Goal: Transaction & Acquisition: Book appointment/travel/reservation

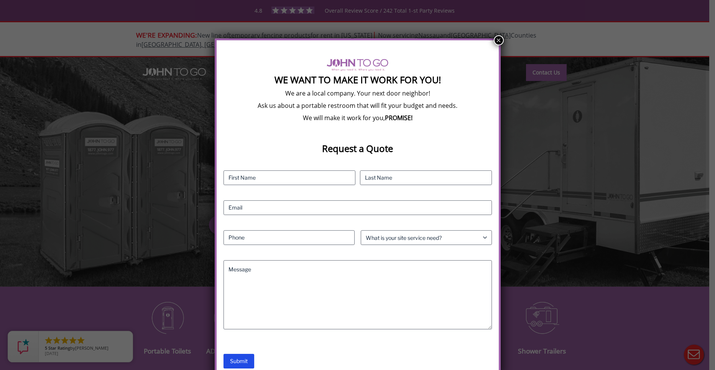
click at [495, 44] on button "×" at bounding box center [499, 40] width 10 height 10
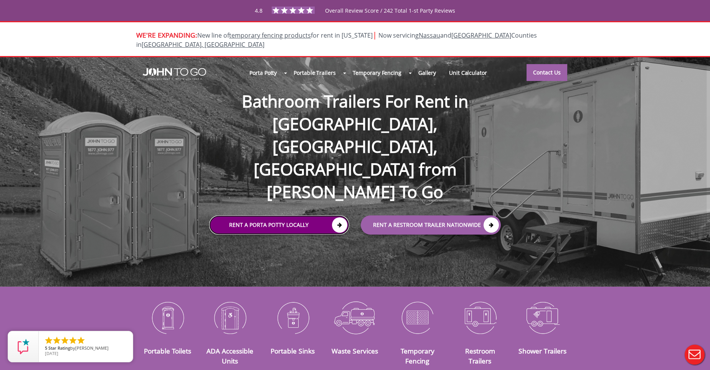
click at [303, 215] on link "Rent a Porta Potty Locally" at bounding box center [279, 224] width 140 height 19
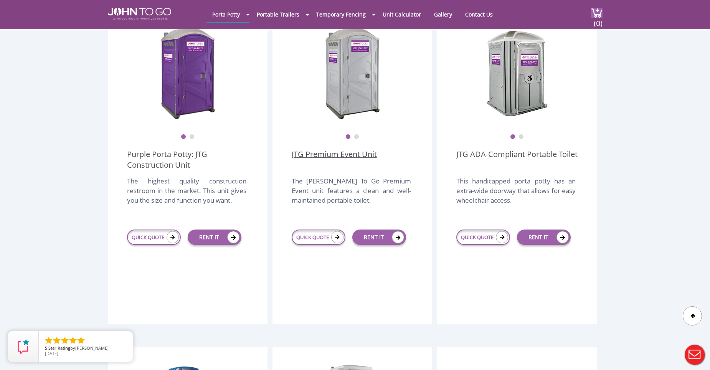
scroll to position [192, 0]
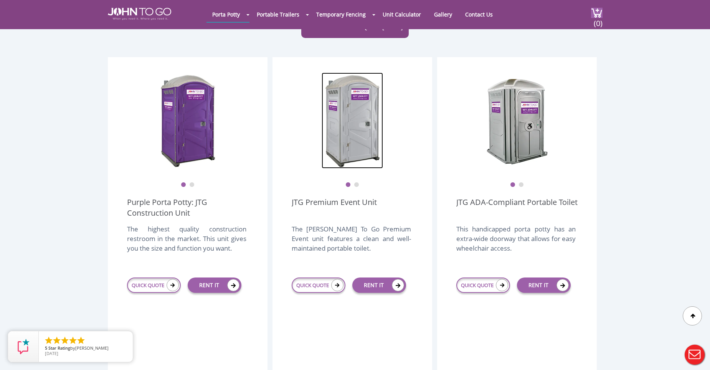
click at [351, 145] on img at bounding box center [351, 121] width 61 height 96
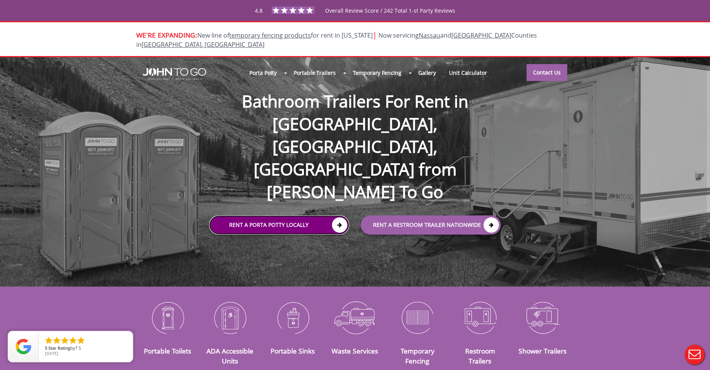
click at [277, 215] on link "Rent a Porta Potty Locally" at bounding box center [279, 224] width 140 height 19
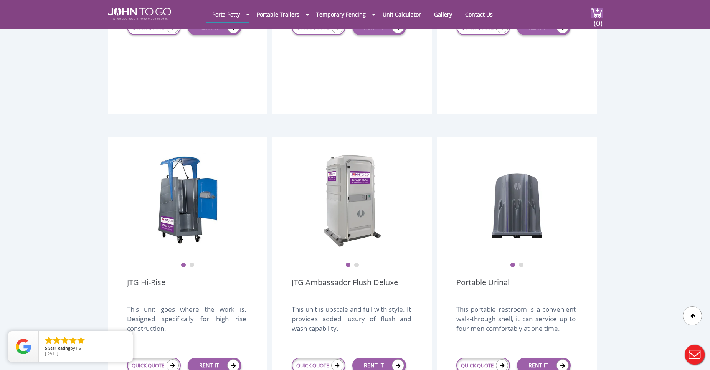
scroll to position [460, 0]
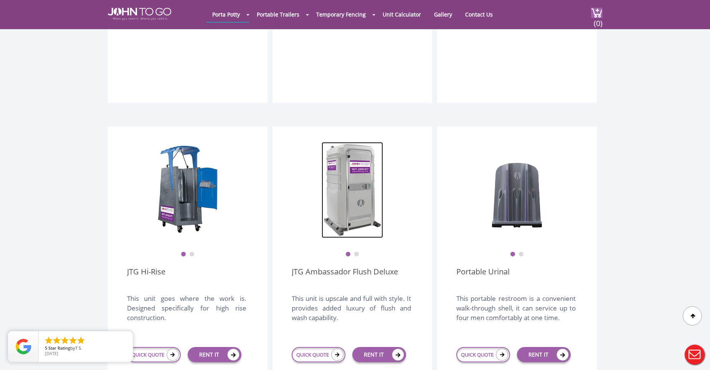
click at [340, 180] on img at bounding box center [351, 190] width 61 height 96
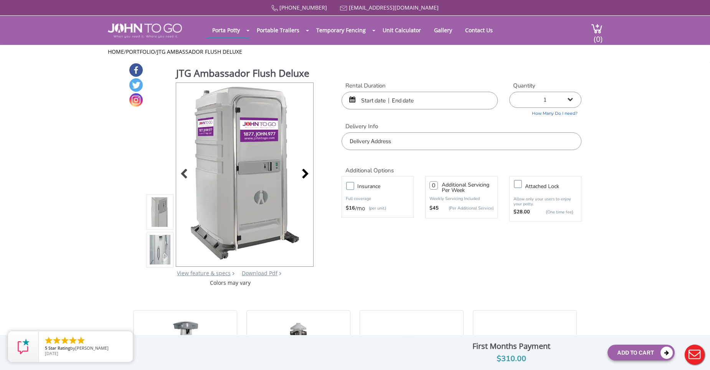
click at [305, 172] on div at bounding box center [303, 174] width 11 height 11
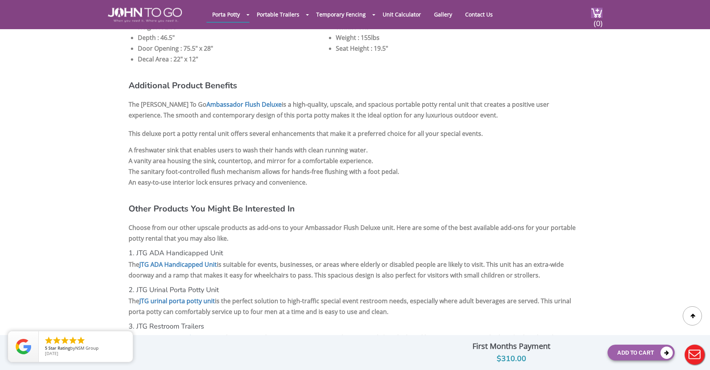
scroll to position [729, 0]
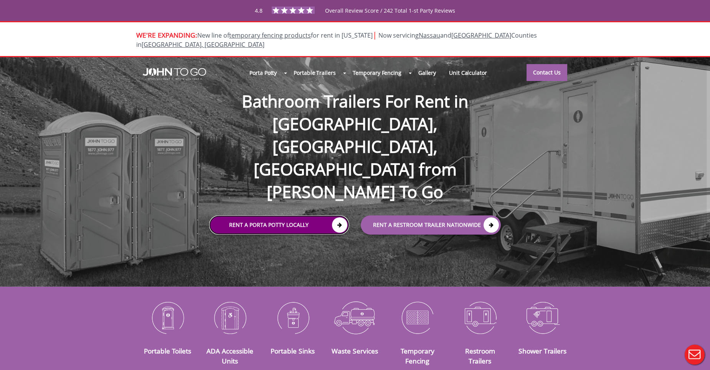
click at [284, 215] on link "Rent a Porta Potty Locally" at bounding box center [279, 224] width 140 height 19
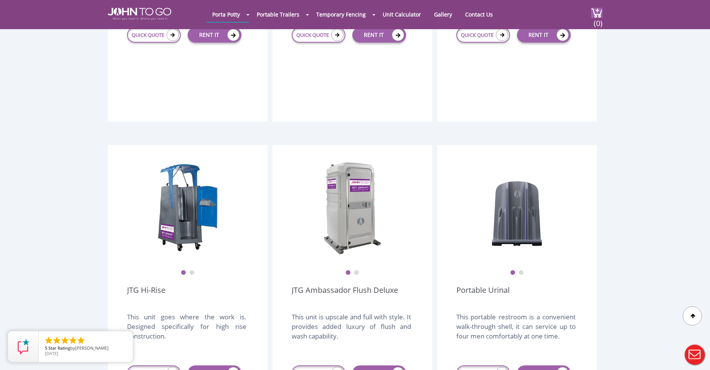
scroll to position [460, 0]
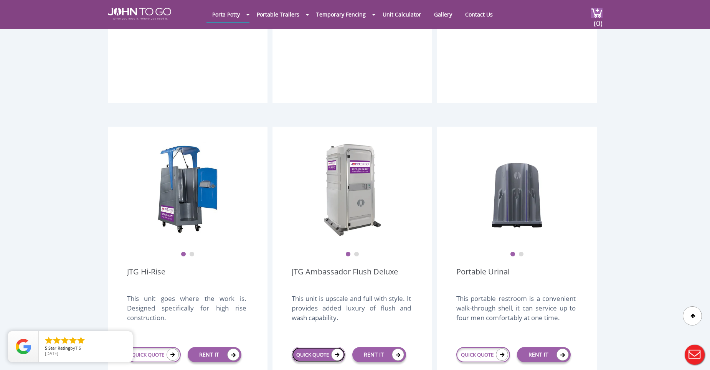
click at [331, 347] on link "QUICK QUOTE" at bounding box center [319, 354] width 54 height 15
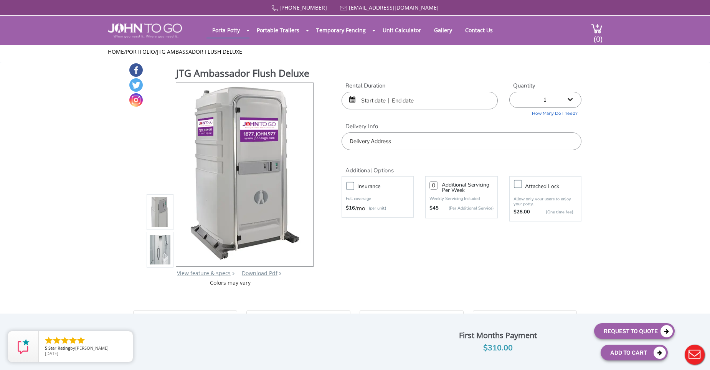
click at [378, 102] on input "text" at bounding box center [419, 101] width 156 height 18
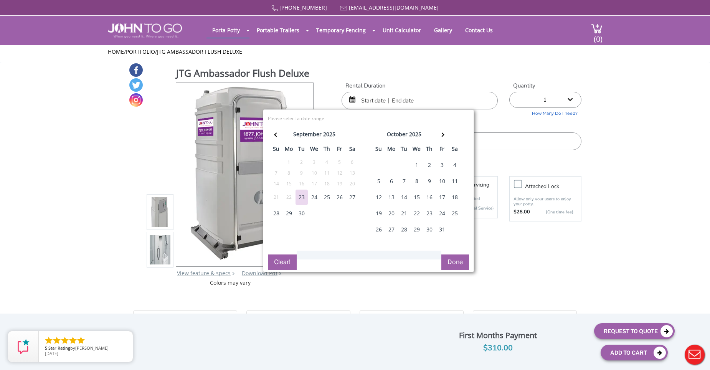
click at [327, 196] on div "25" at bounding box center [327, 196] width 12 height 15
click at [287, 215] on div "29" at bounding box center [289, 213] width 12 height 15
type input "[DATE] to [DATE]"
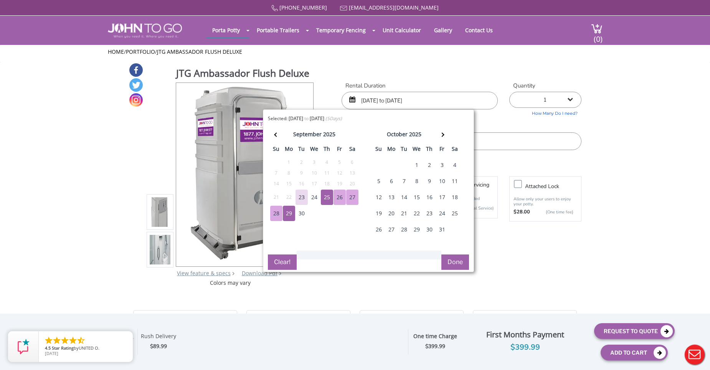
click at [451, 264] on button "Done" at bounding box center [455, 261] width 28 height 15
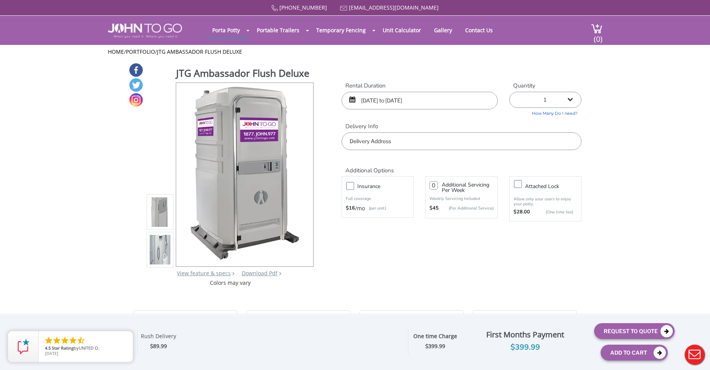
click at [374, 140] on input "text" at bounding box center [461, 141] width 240 height 18
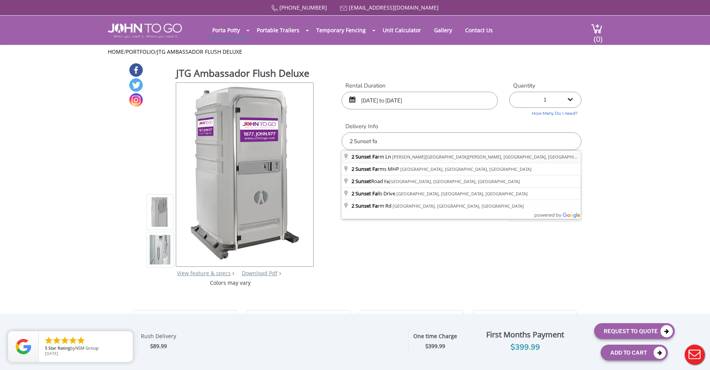
type input "2 Sunset Farm Ln, Glen Gardner, NJ, USA"
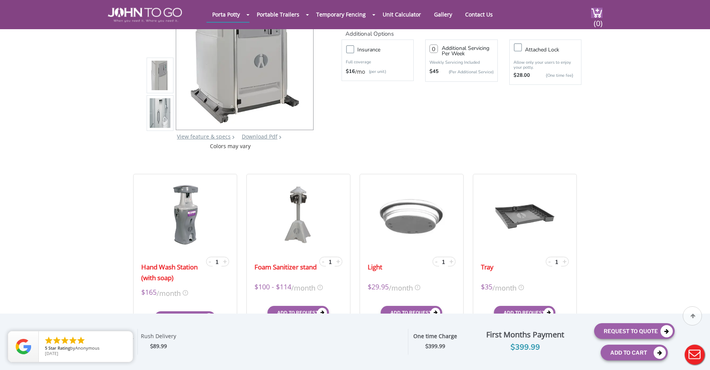
scroll to position [115, 0]
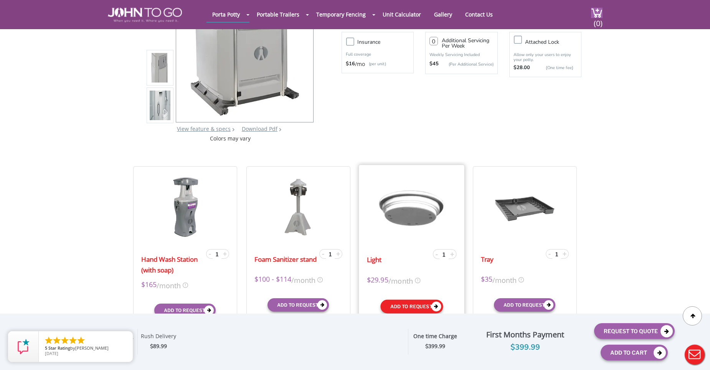
click at [425, 306] on button "Add to request" at bounding box center [411, 306] width 63 height 14
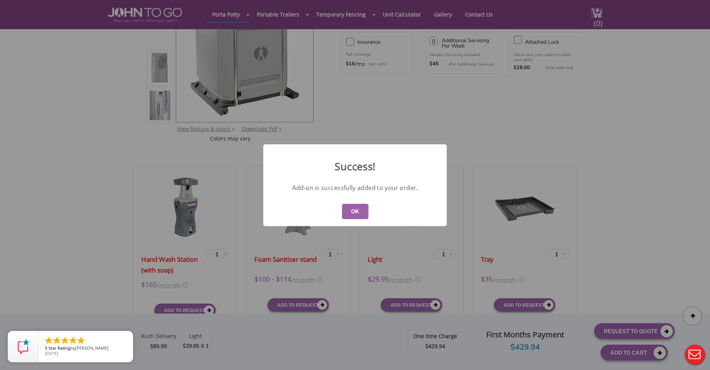
click at [362, 212] on button "OK" at bounding box center [355, 211] width 26 height 15
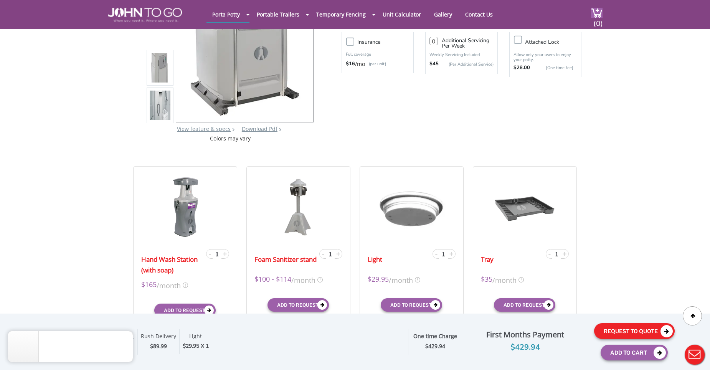
click at [639, 334] on button "Request To Quote" at bounding box center [634, 331] width 81 height 16
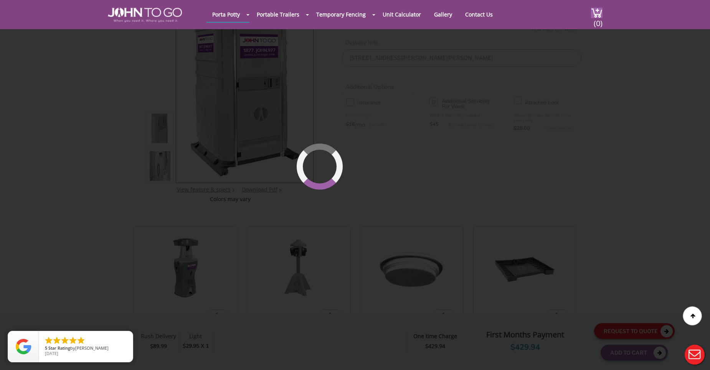
scroll to position [53, 0]
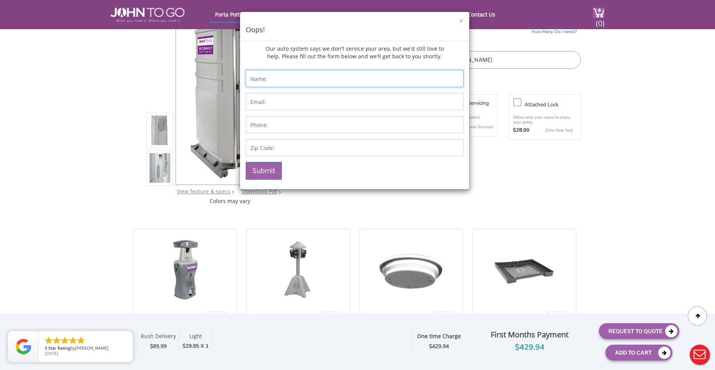
click at [297, 83] on input "Contact form" at bounding box center [355, 78] width 218 height 17
type input "Taylor Panetta"
type input "tpanetta@grandrentalnj.com"
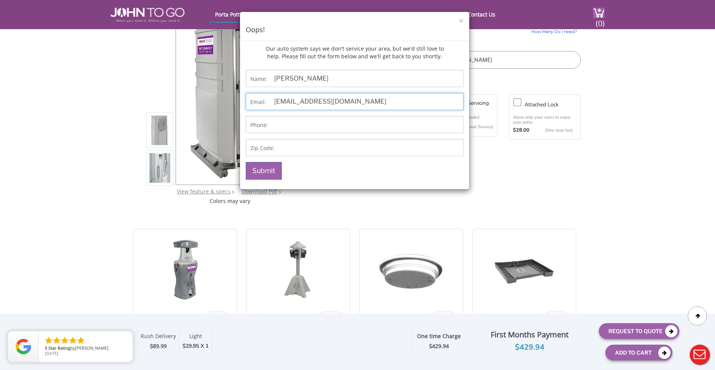
type input "9088508515"
type input "07840"
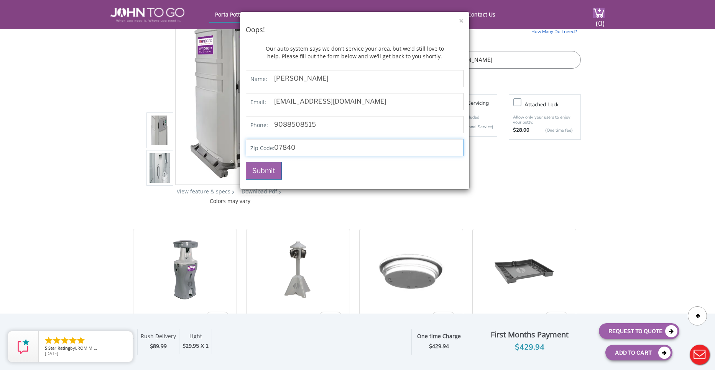
click at [299, 150] on input "07840" at bounding box center [355, 147] width 218 height 17
click at [256, 175] on button "Submit" at bounding box center [264, 171] width 36 height 18
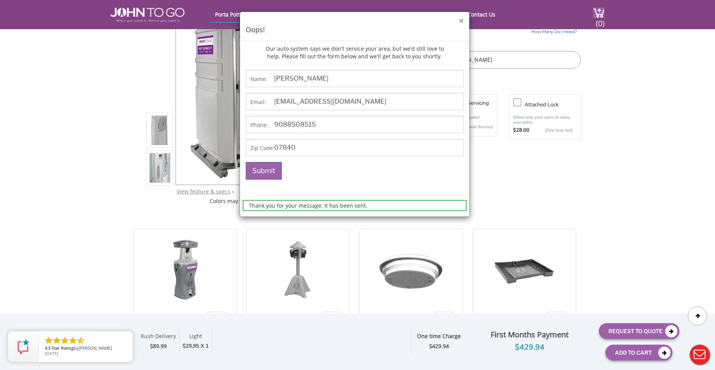
click at [463, 20] on button "×" at bounding box center [461, 21] width 5 height 8
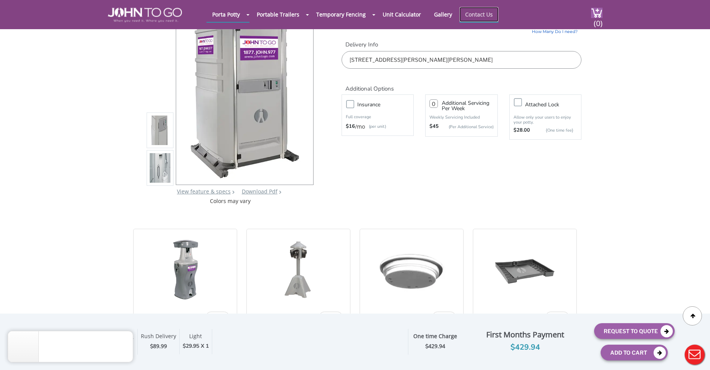
click at [475, 16] on link "Contact Us" at bounding box center [478, 14] width 39 height 15
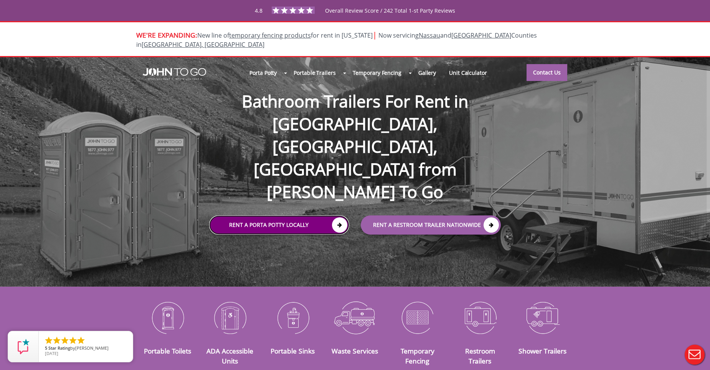
click at [304, 215] on link "Rent a Porta Potty Locally" at bounding box center [279, 224] width 140 height 19
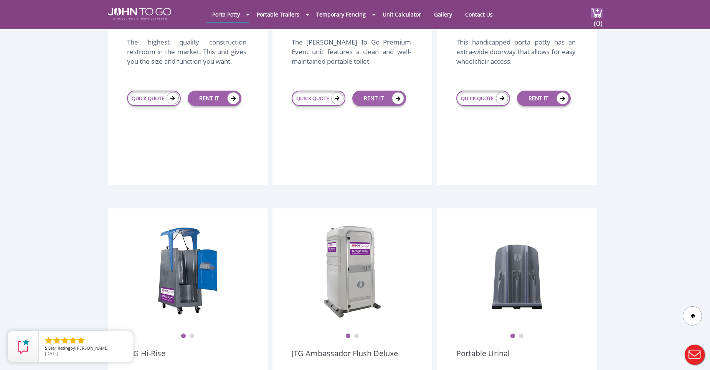
scroll to position [384, 0]
